Goal: Communication & Community: Answer question/provide support

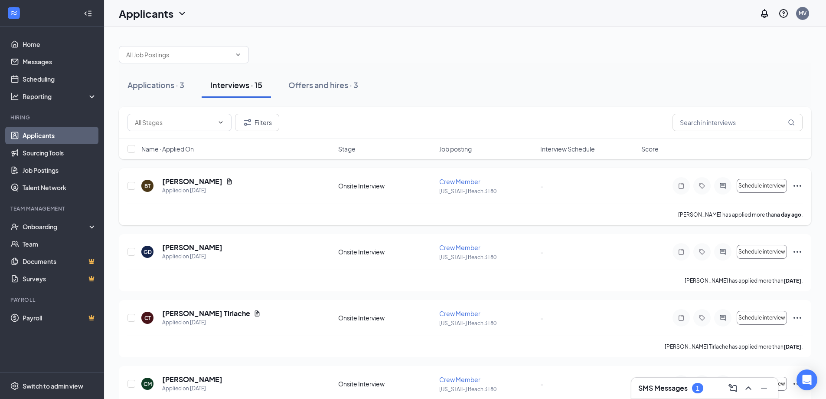
click at [459, 184] on span "Crew Member" at bounding box center [459, 181] width 41 height 8
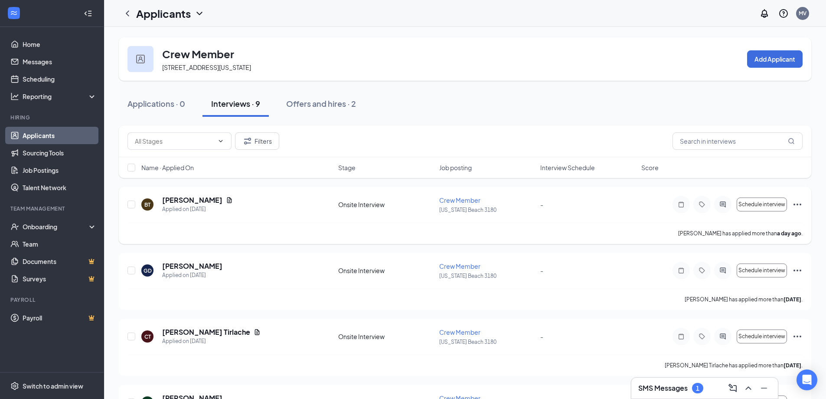
click at [467, 197] on span "Crew Member" at bounding box center [459, 200] width 41 height 8
click at [455, 167] on span "Job posting" at bounding box center [455, 167] width 33 height 9
click at [459, 170] on span "Job posting" at bounding box center [455, 167] width 33 height 9
click at [185, 170] on span "Name · Applied On" at bounding box center [167, 167] width 52 height 9
click at [44, 82] on link "Scheduling" at bounding box center [60, 78] width 74 height 17
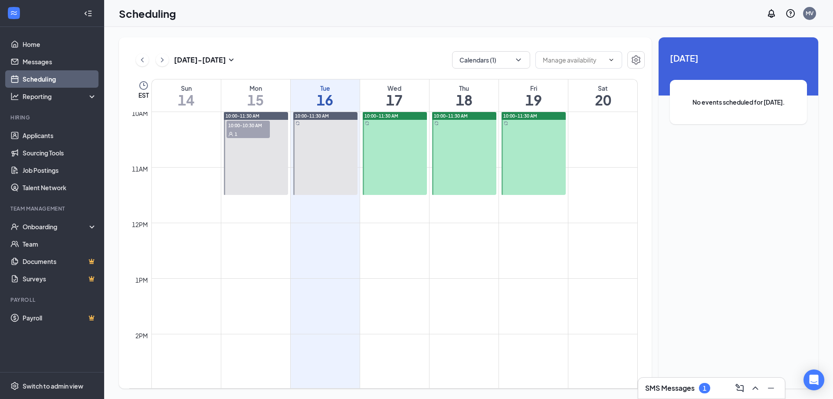
scroll to position [536, 0]
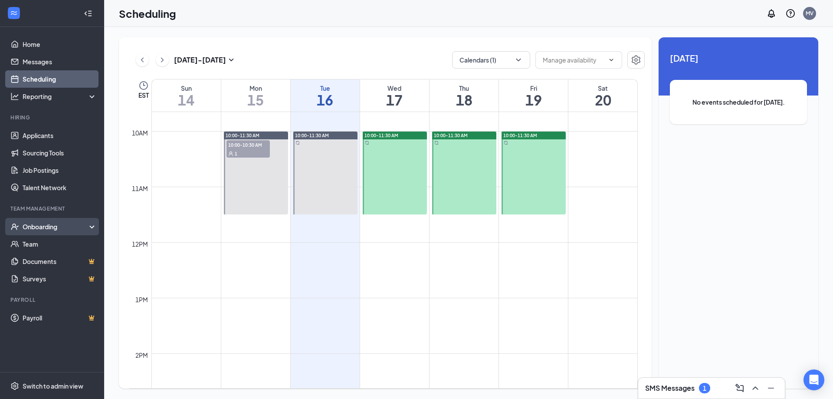
click at [70, 226] on div "Onboarding" at bounding box center [56, 226] width 67 height 9
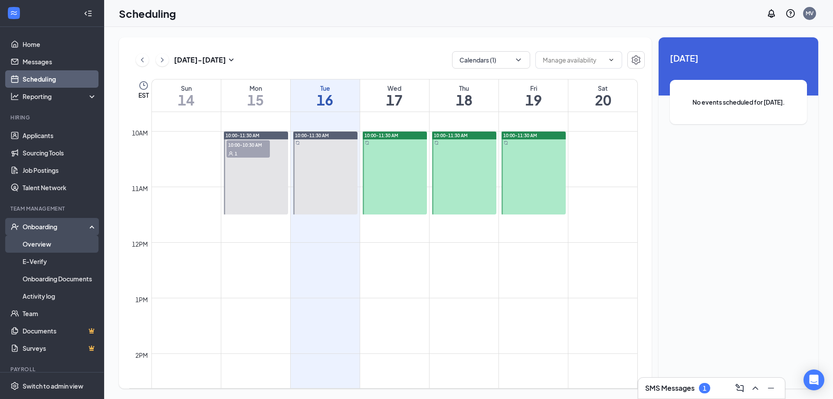
click at [66, 245] on link "Overview" at bounding box center [60, 243] width 74 height 17
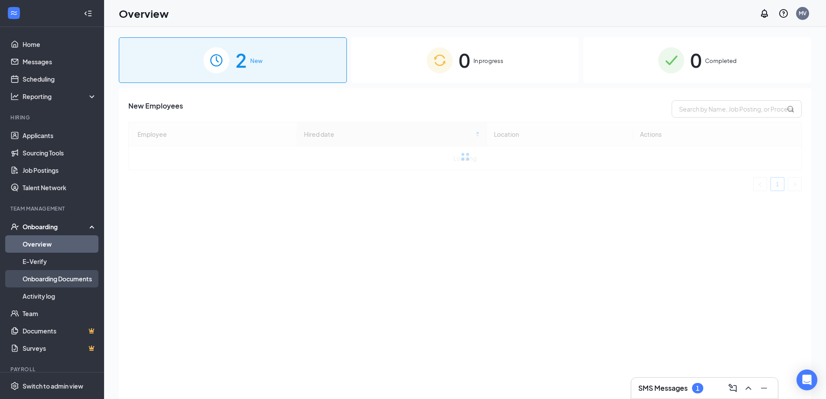
click at [70, 273] on link "Onboarding Documents" at bounding box center [60, 278] width 74 height 17
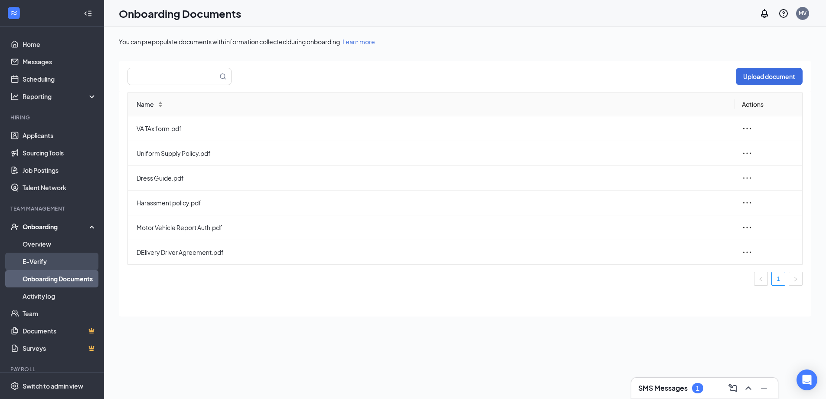
click at [73, 262] on link "E-Verify" at bounding box center [60, 260] width 74 height 17
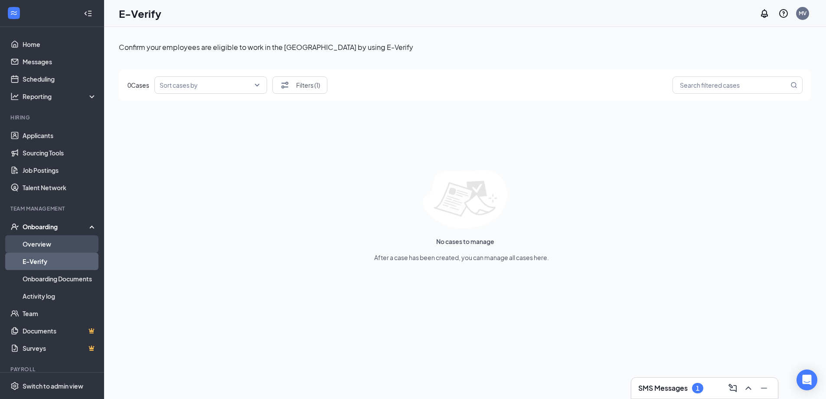
click at [72, 246] on link "Overview" at bounding box center [60, 243] width 74 height 17
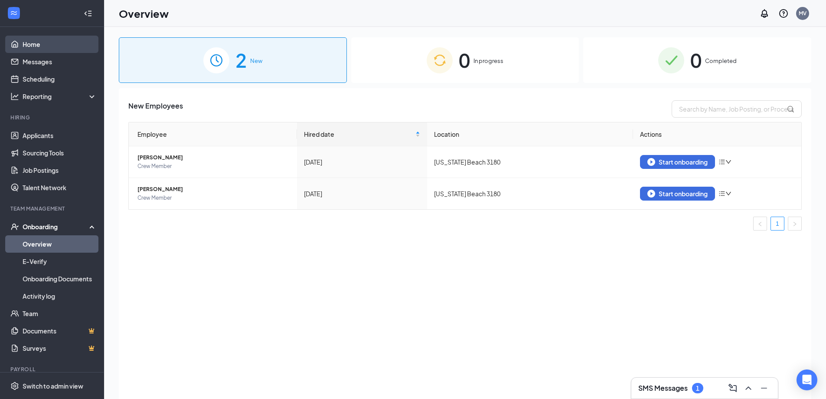
click at [48, 49] on link "Home" at bounding box center [60, 44] width 74 height 17
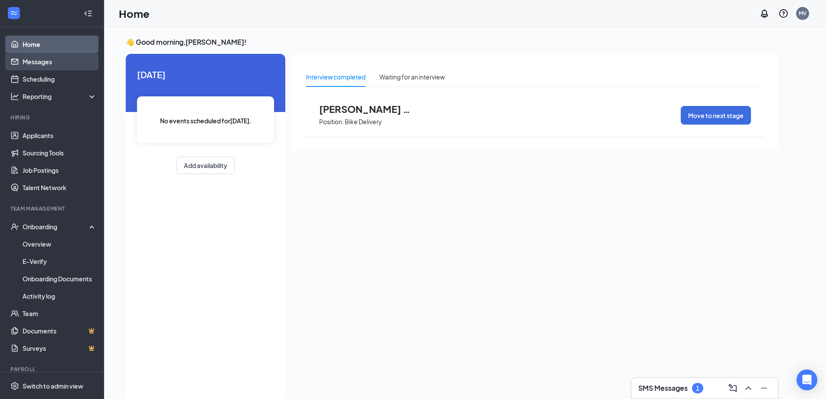
click at [52, 66] on link "Messages" at bounding box center [60, 61] width 74 height 17
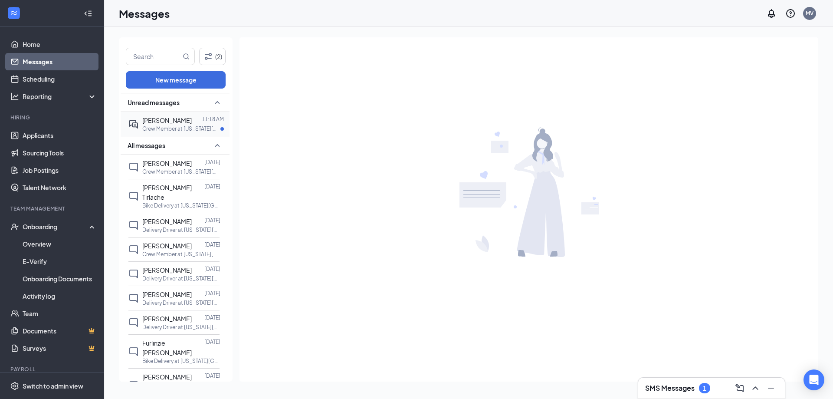
click at [147, 131] on p "Crew Member at [US_STATE][GEOGRAPHIC_DATA] 3180" at bounding box center [181, 128] width 78 height 7
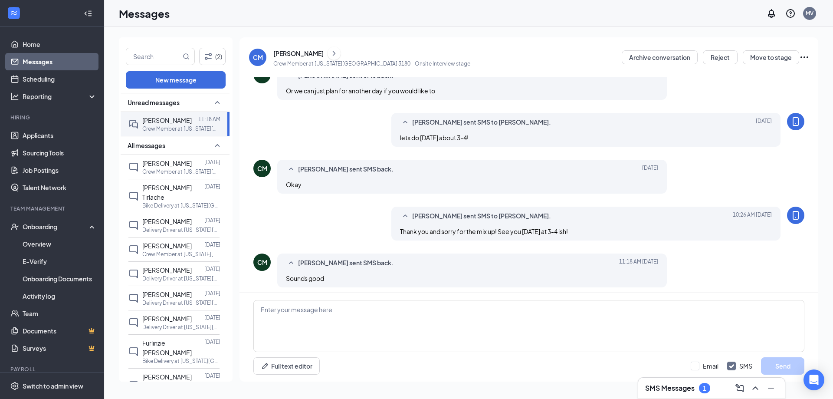
scroll to position [281, 0]
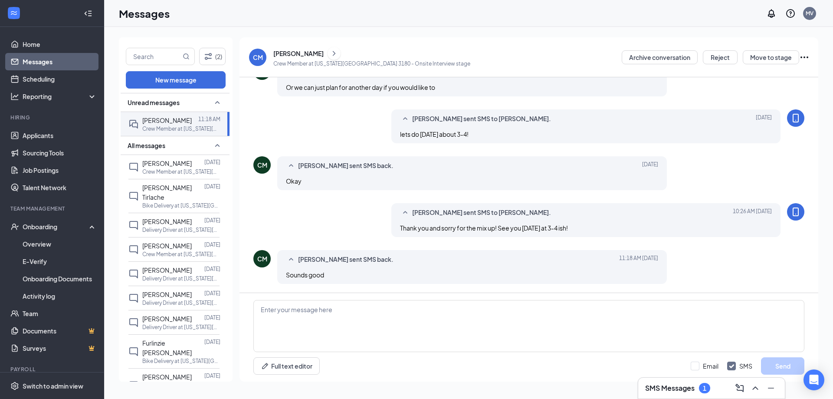
click at [695, 384] on h3 "SMS Messages" at bounding box center [669, 388] width 49 height 10
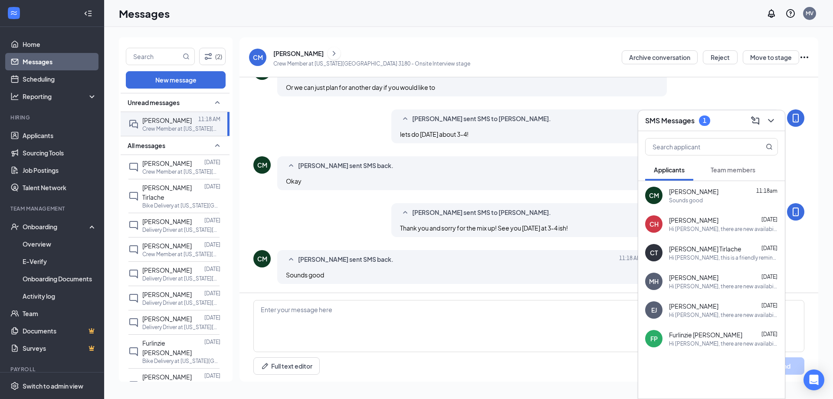
click at [708, 121] on div "1" at bounding box center [704, 120] width 11 height 10
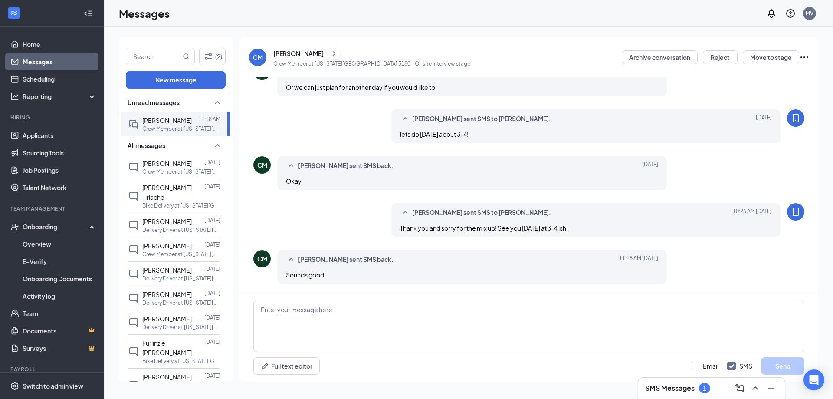
click at [708, 121] on div "[PERSON_NAME] sent SMS to [PERSON_NAME]." at bounding box center [572, 119] width 321 height 10
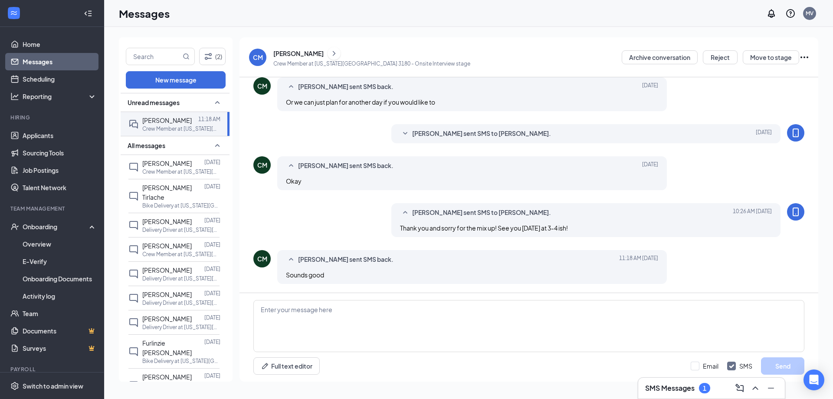
click at [667, 126] on div "[PERSON_NAME] sent SMS to [PERSON_NAME]. [DATE] lets do [DATE] about 3-4!" at bounding box center [586, 133] width 390 height 19
click at [661, 141] on div "[PERSON_NAME] sent SMS to [PERSON_NAME]. [DATE] lets do [DATE] about 3-4!" at bounding box center [586, 133] width 390 height 19
click at [503, 131] on span "[PERSON_NAME] sent SMS to [PERSON_NAME]." at bounding box center [481, 133] width 139 height 10
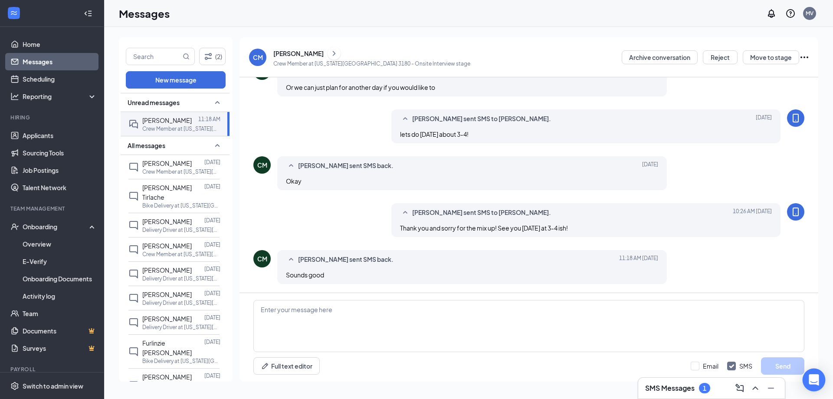
click at [813, 375] on icon "Open Intercom Messenger" at bounding box center [813, 379] width 11 height 11
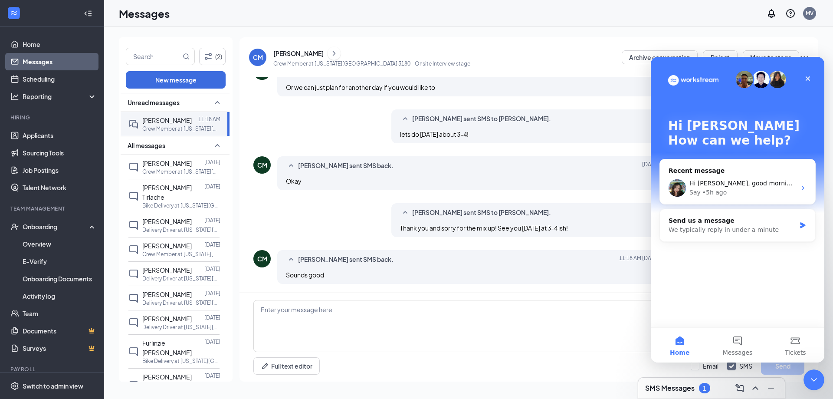
scroll to position [0, 0]
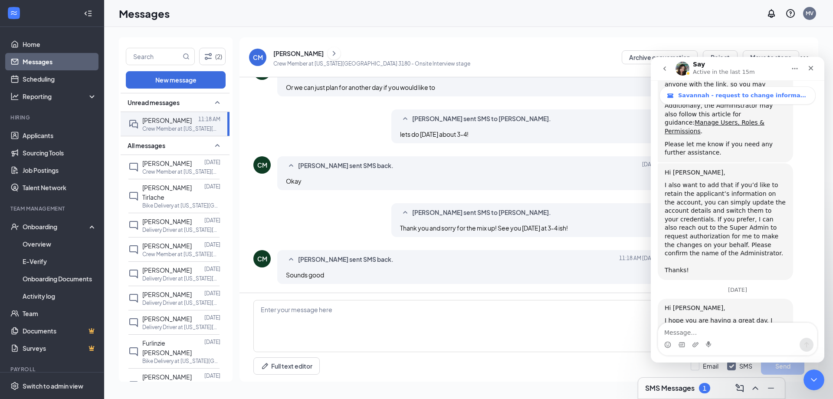
scroll to position [754, 0]
